Goal: Transaction & Acquisition: Purchase product/service

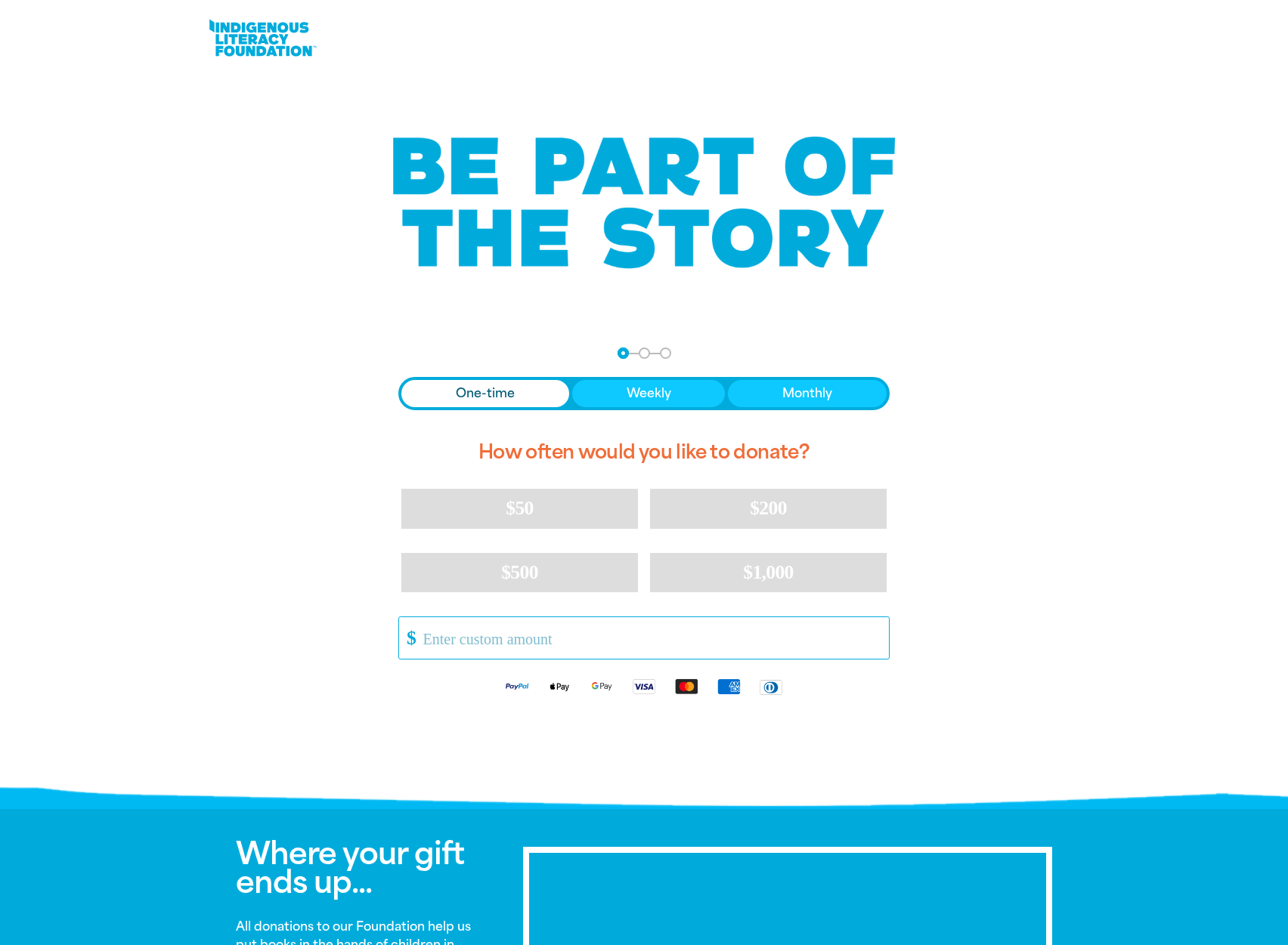
click at [592, 647] on input "Other Amount" at bounding box center [651, 638] width 476 height 42
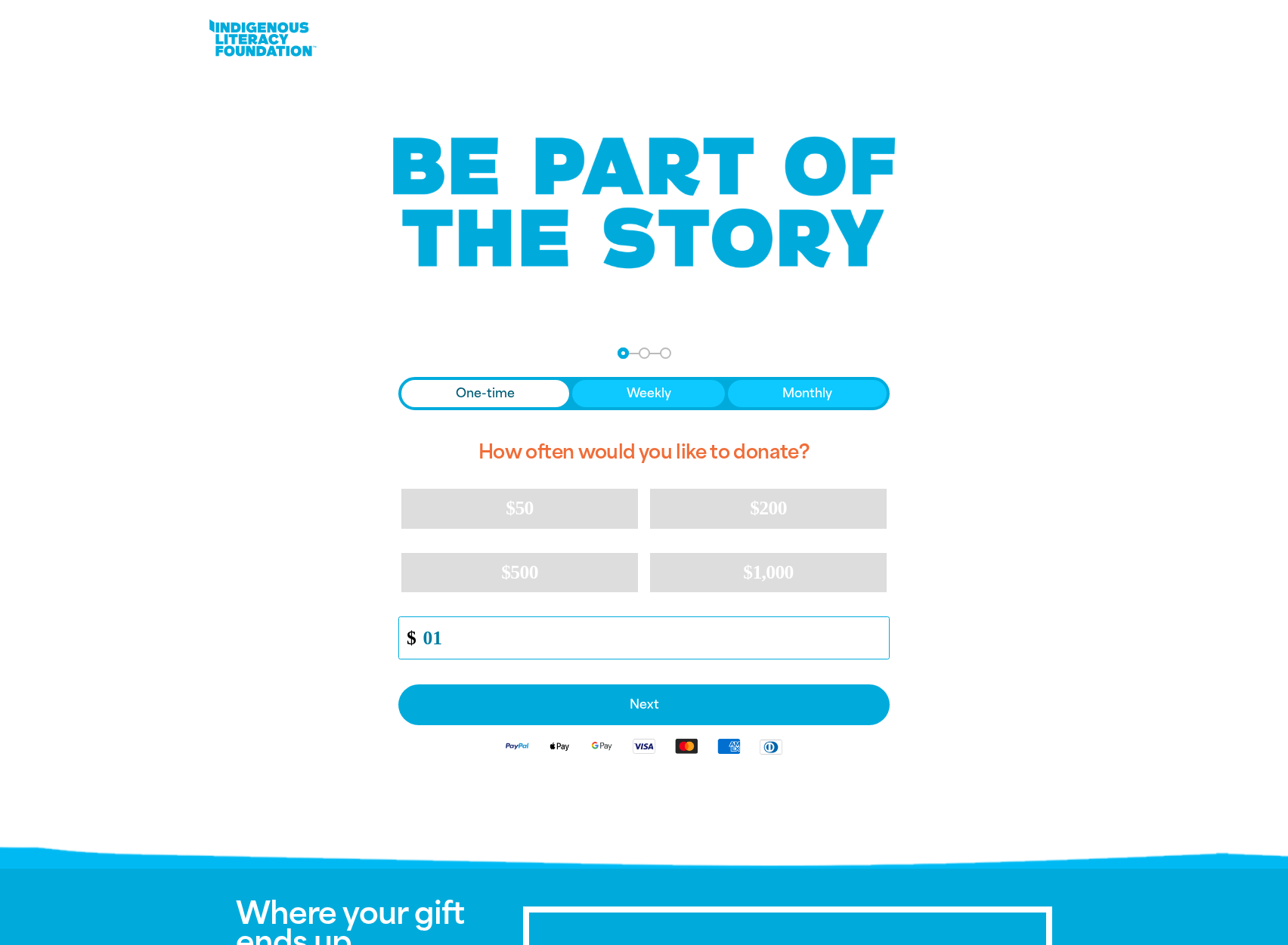
type input "0"
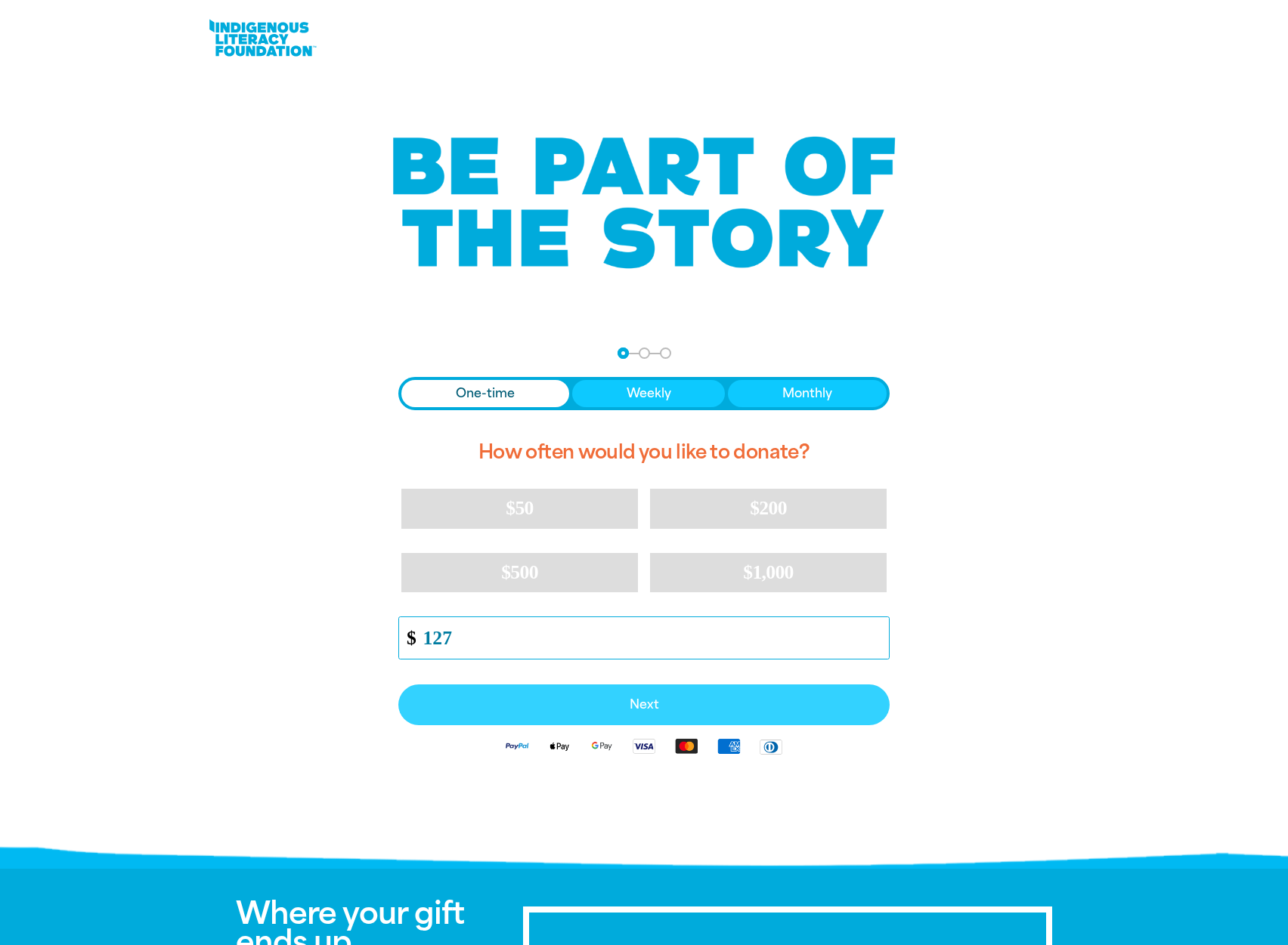
type input "127"
click at [579, 699] on span "Next" at bounding box center [644, 704] width 458 height 12
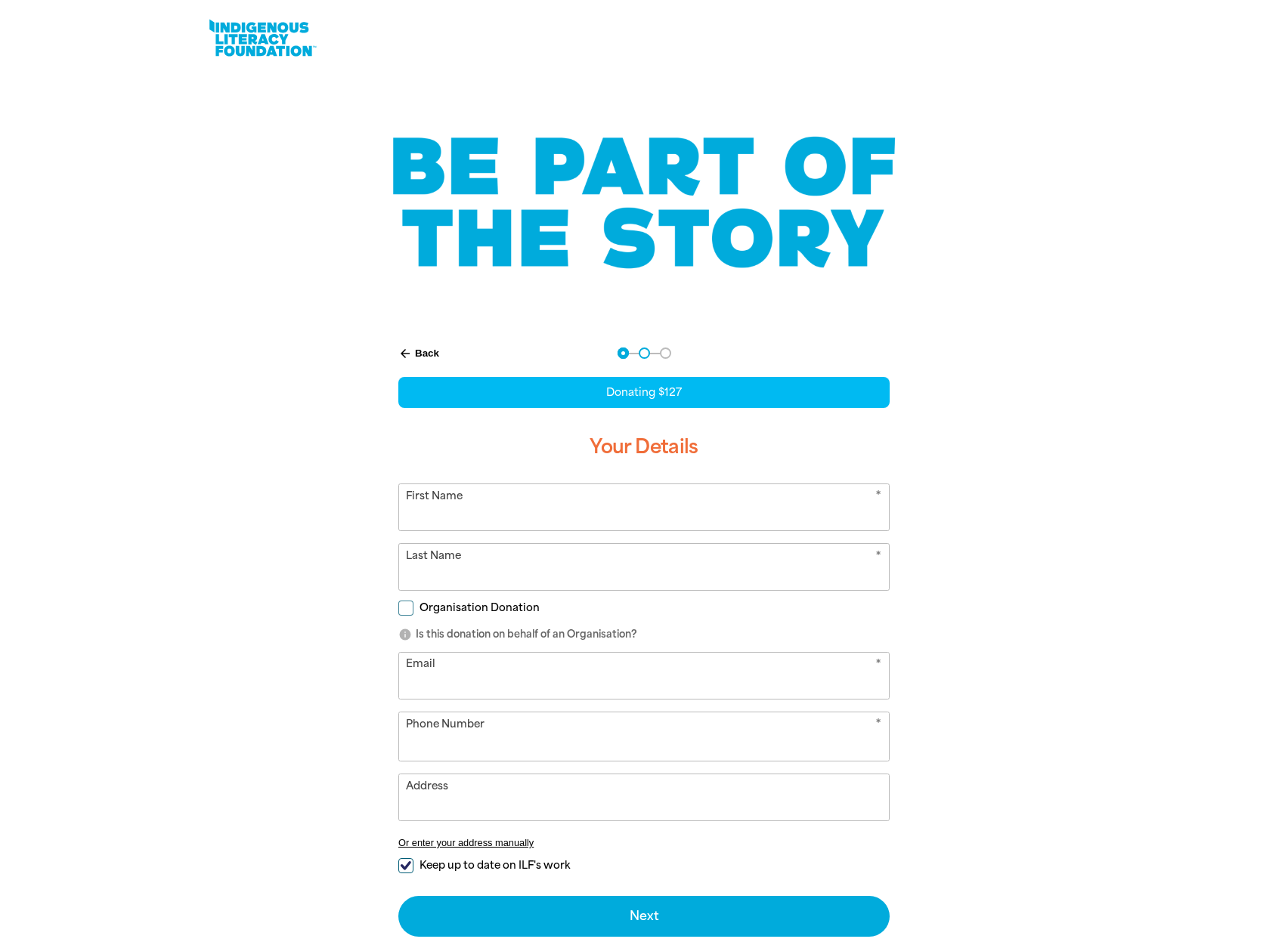
select select "AU"
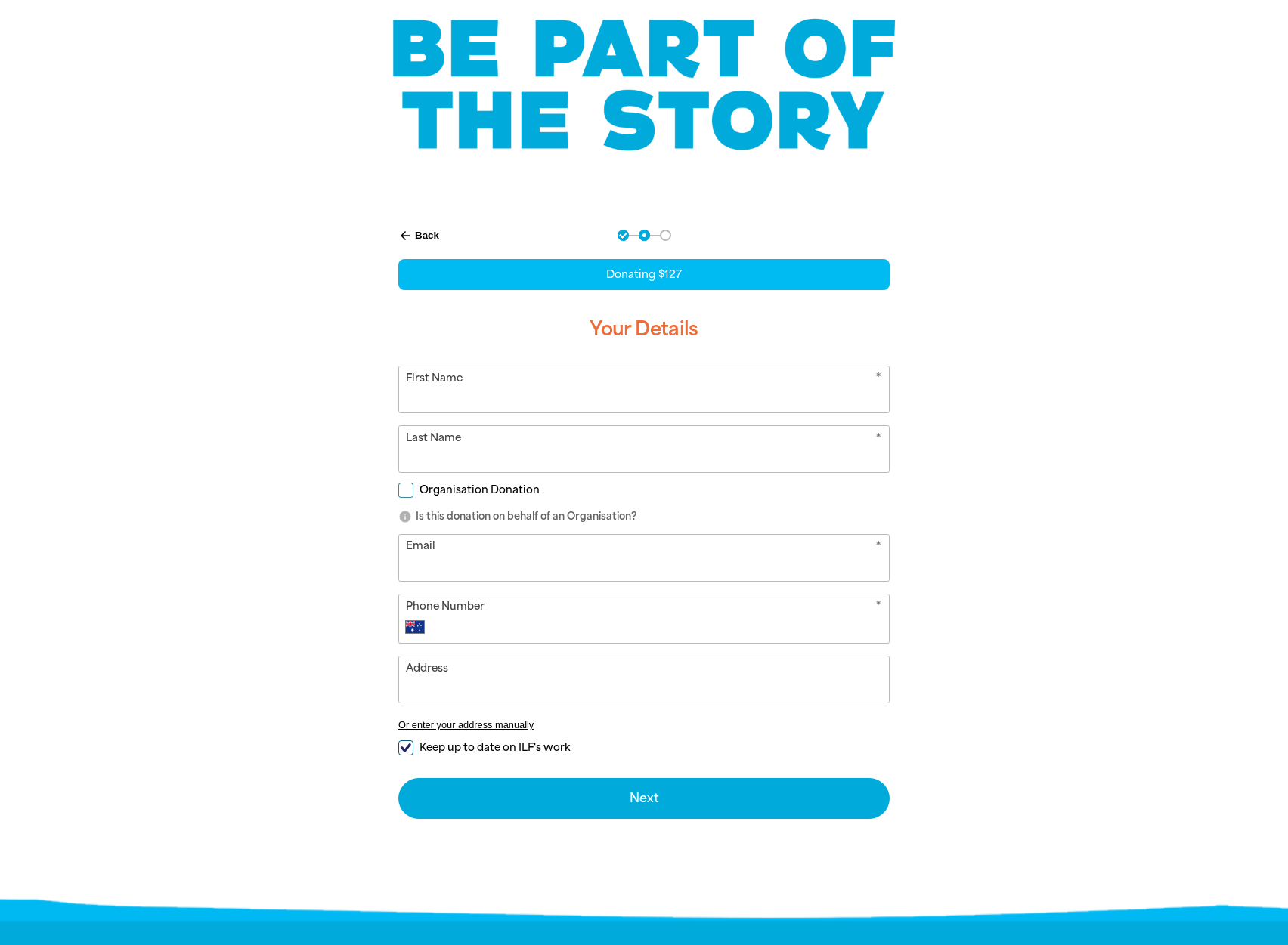
scroll to position [113, 0]
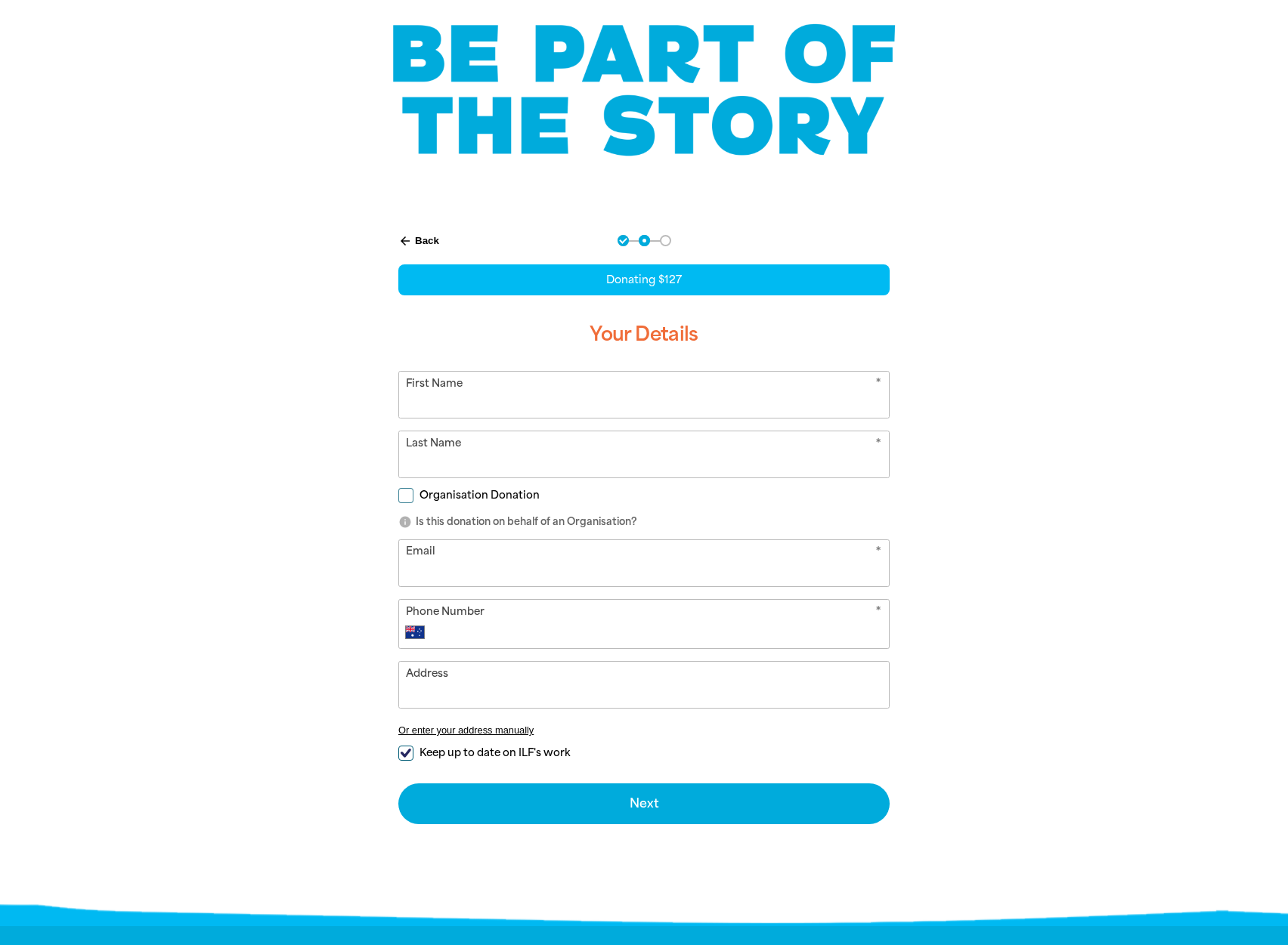
click at [513, 496] on span "Organisation Donation" at bounding box center [480, 495] width 120 height 15
click at [407, 496] on input "Organisation Donation" at bounding box center [405, 495] width 15 height 15
checkbox input "true"
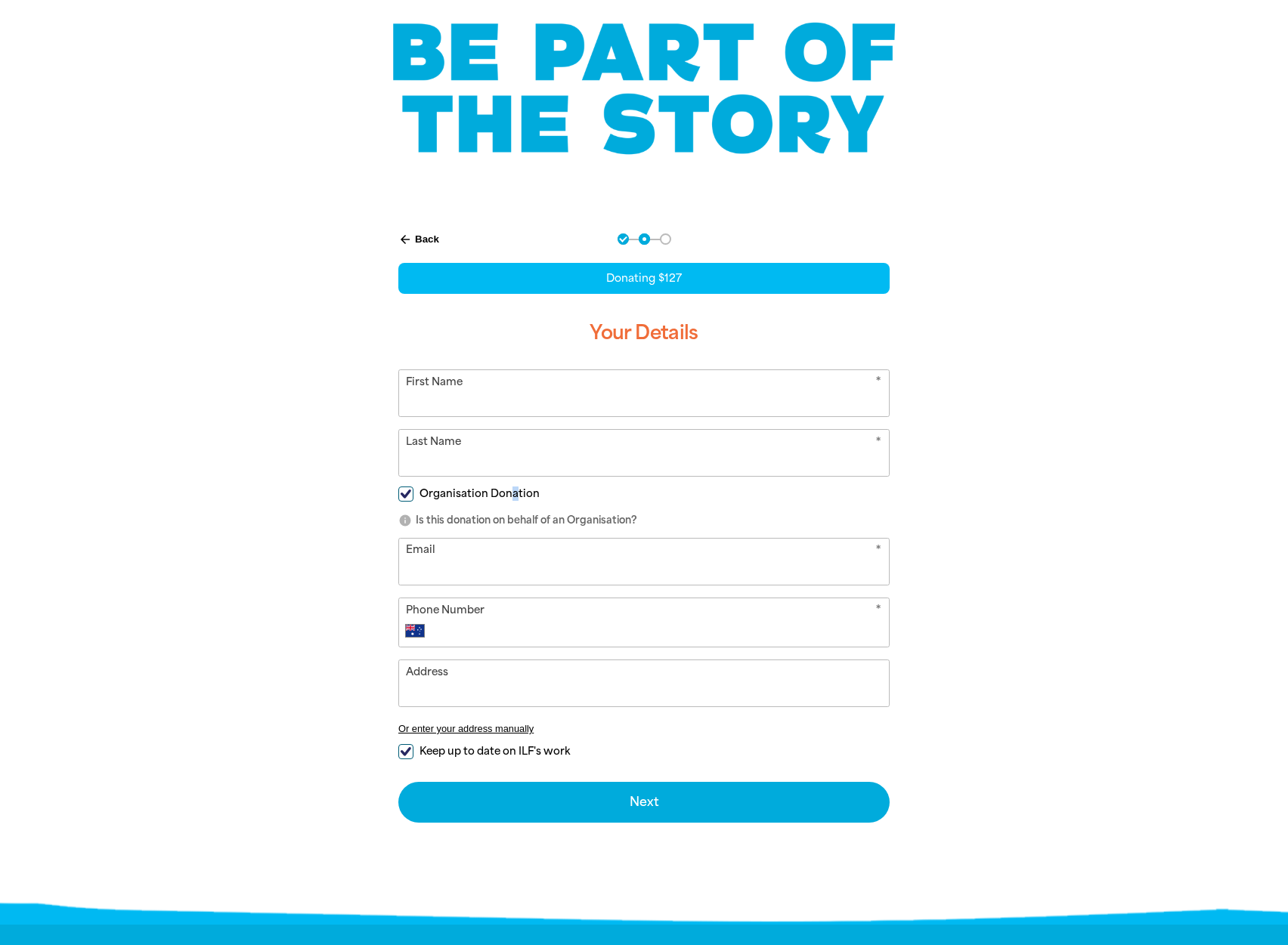
select select "AU"
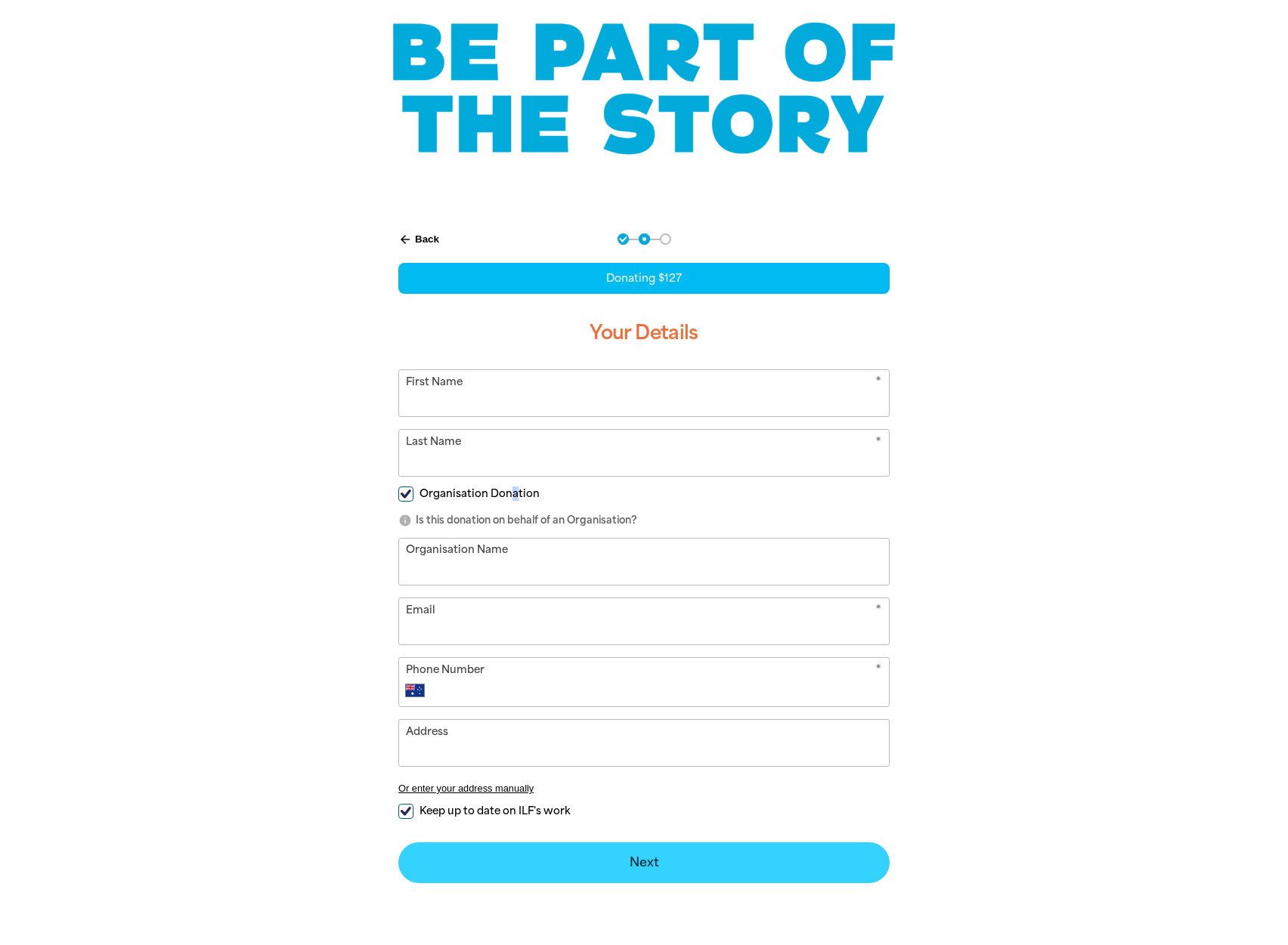
click at [668, 873] on button "Next chevron_right" at bounding box center [644, 862] width 492 height 41
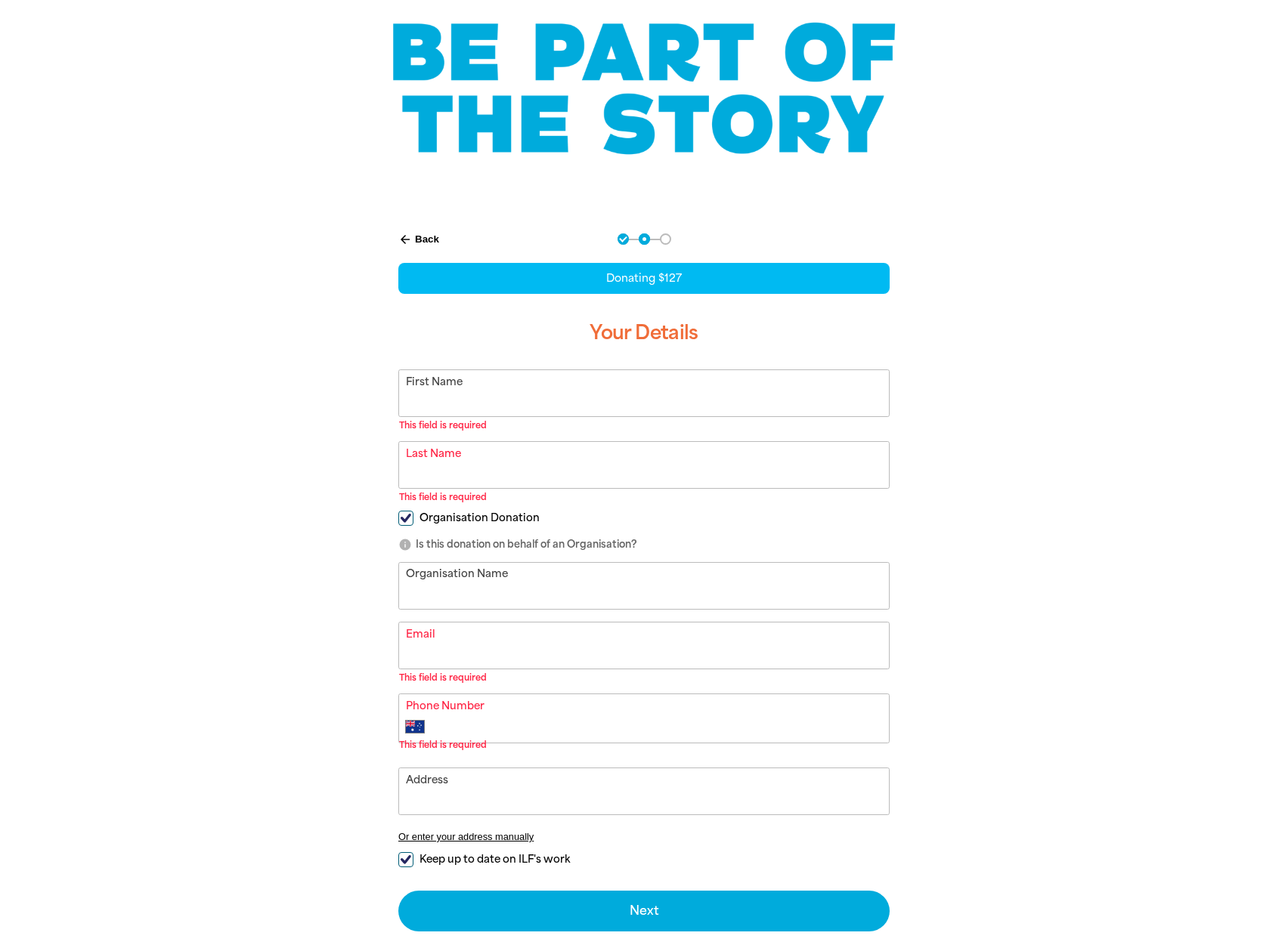
click at [494, 393] on input "First Name" at bounding box center [644, 393] width 490 height 46
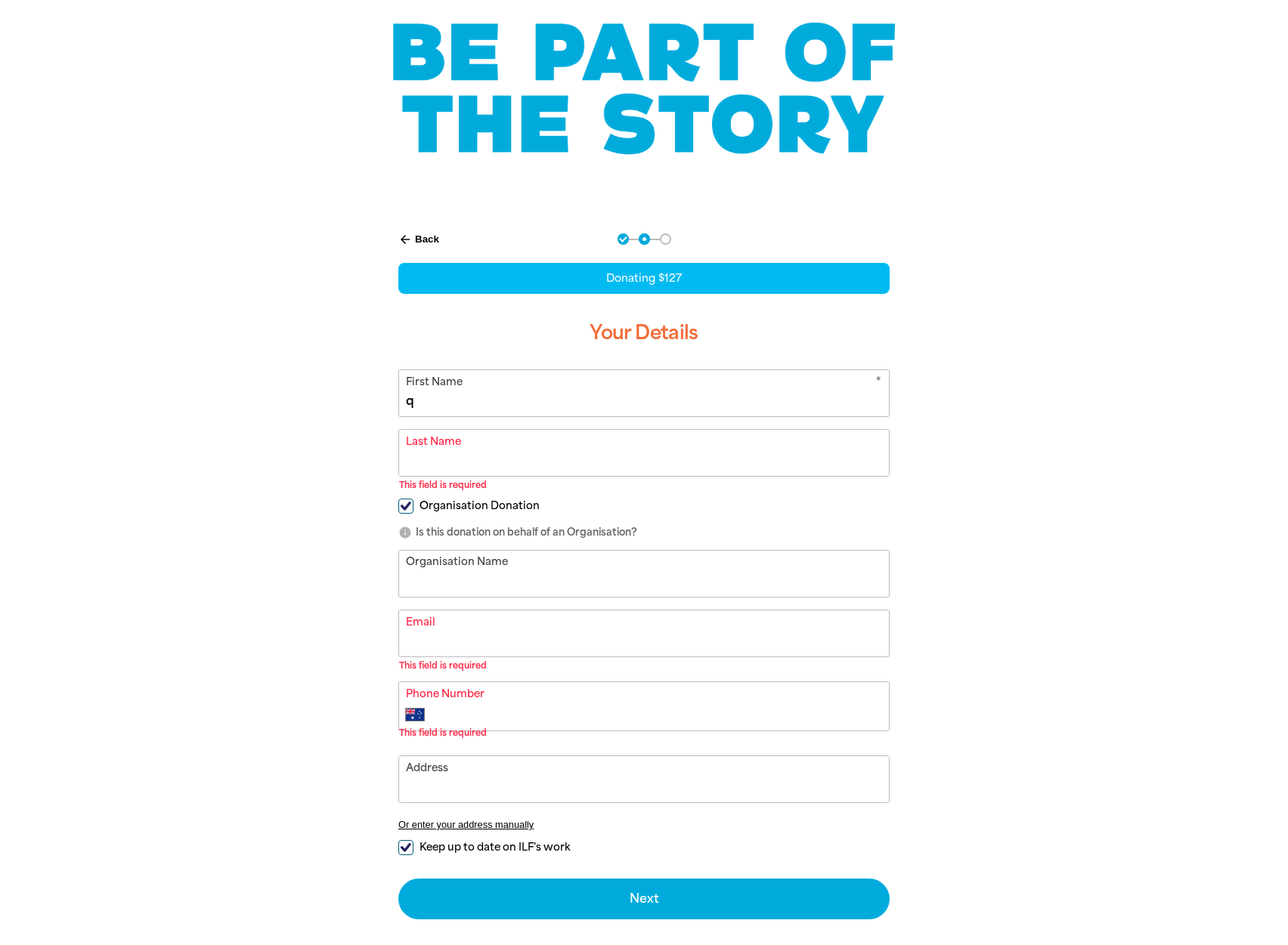
type input "q"
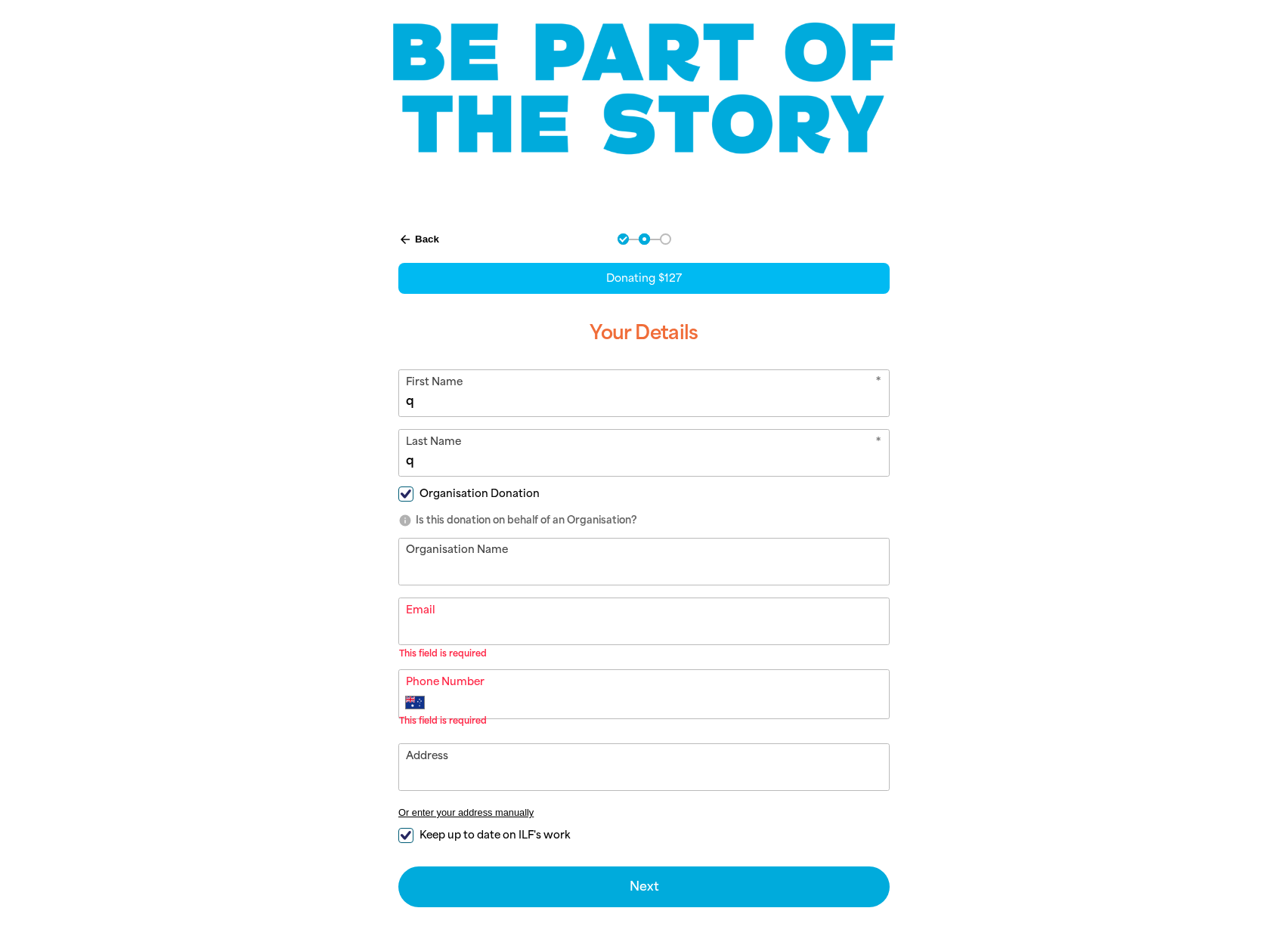
type input "q"
select select "QA"
type input "q"
click at [489, 706] on input "Phone Number" at bounding box center [659, 702] width 446 height 18
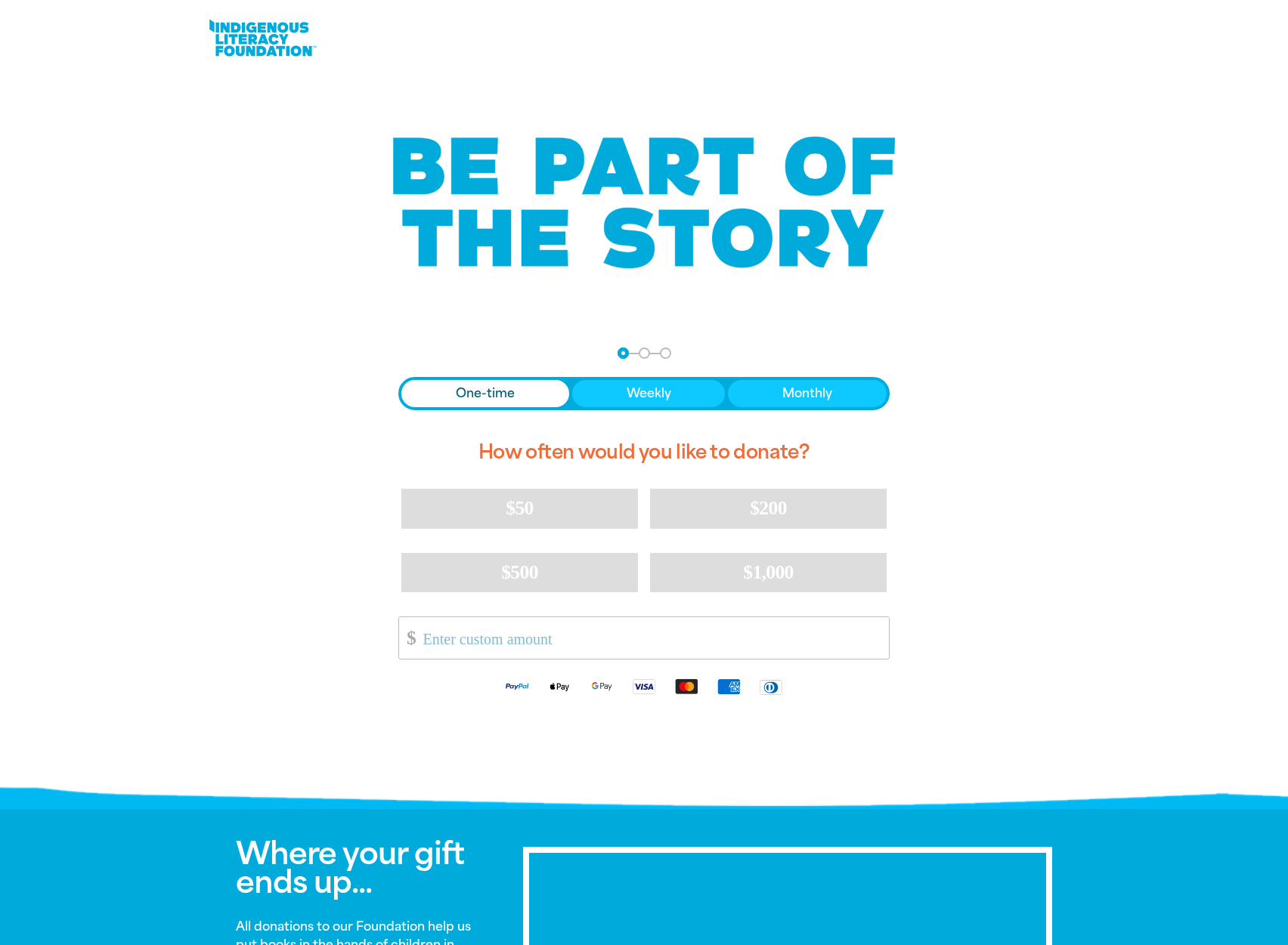
drag, startPoint x: 473, startPoint y: 645, endPoint x: 632, endPoint y: 474, distance: 233.5
click at [474, 644] on input "Other Amount" at bounding box center [651, 638] width 476 height 42
